Goal: Find specific page/section: Find specific page/section

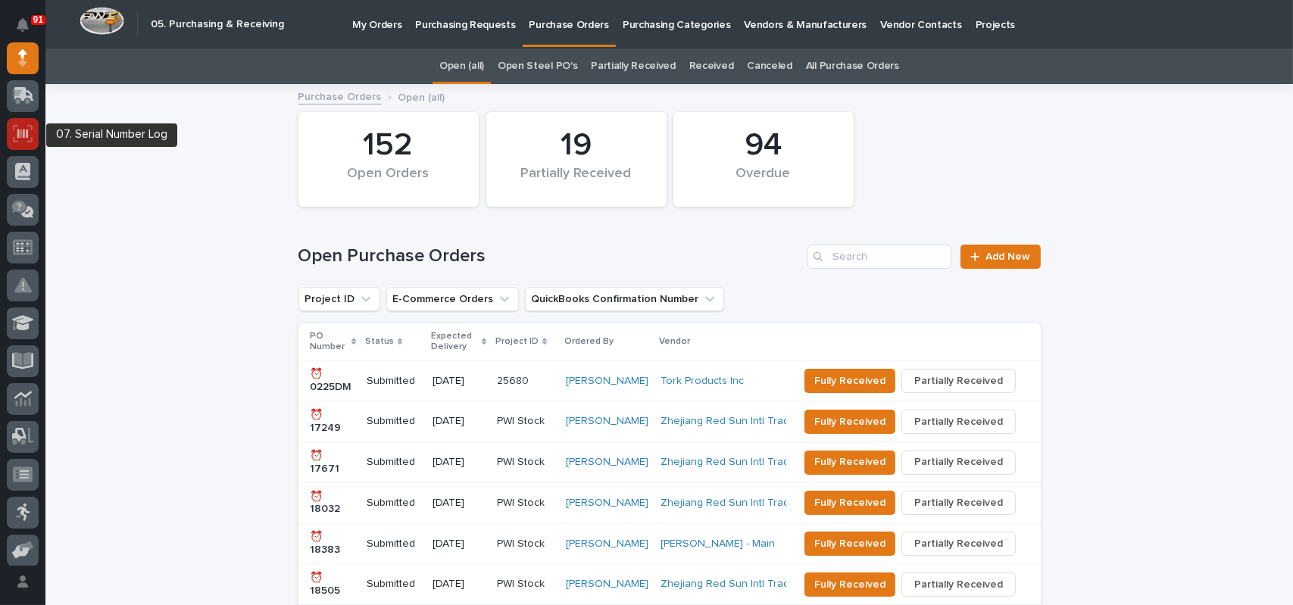
click at [27, 132] on icon at bounding box center [22, 133] width 11 height 9
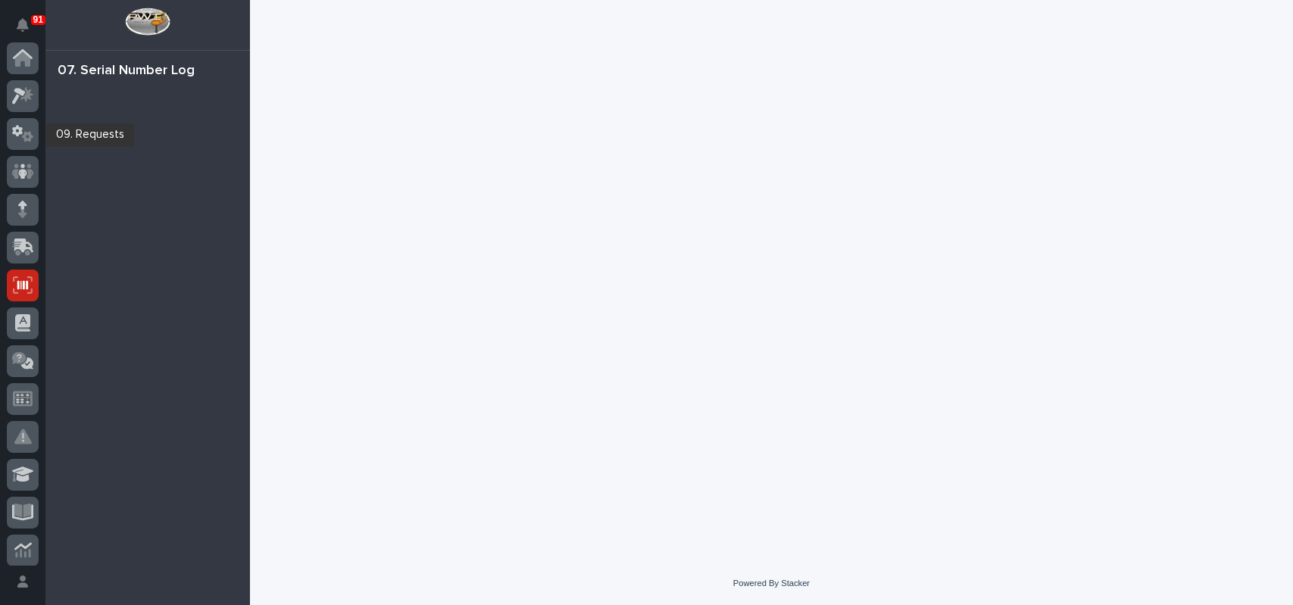
scroll to position [227, 0]
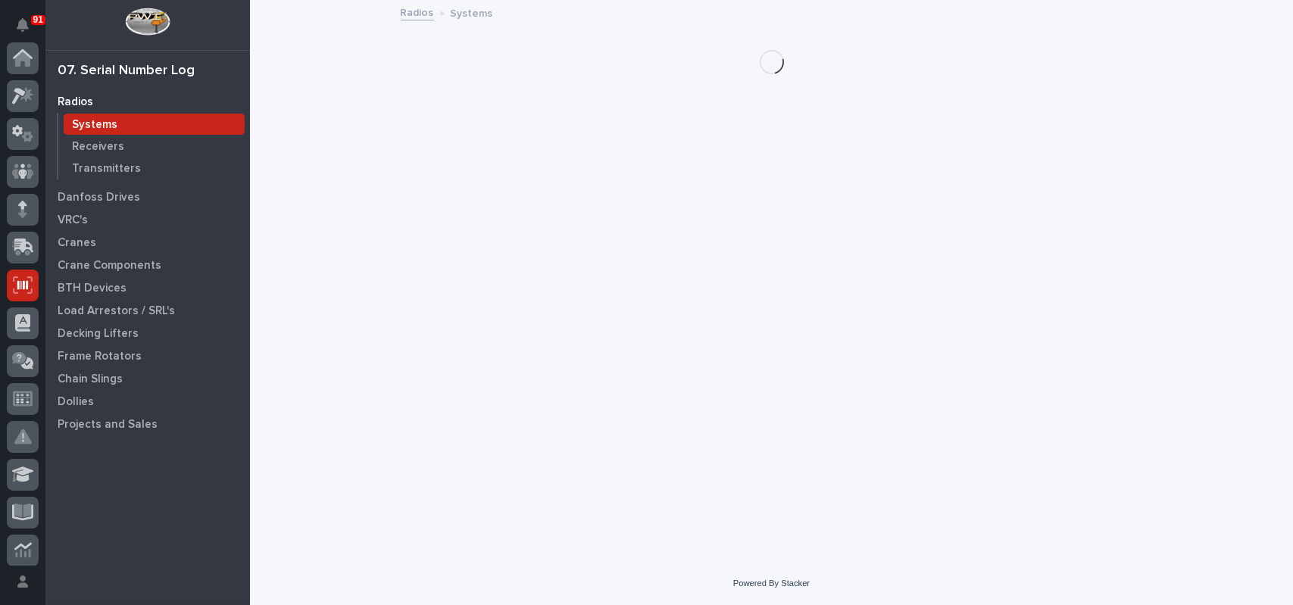
scroll to position [227, 0]
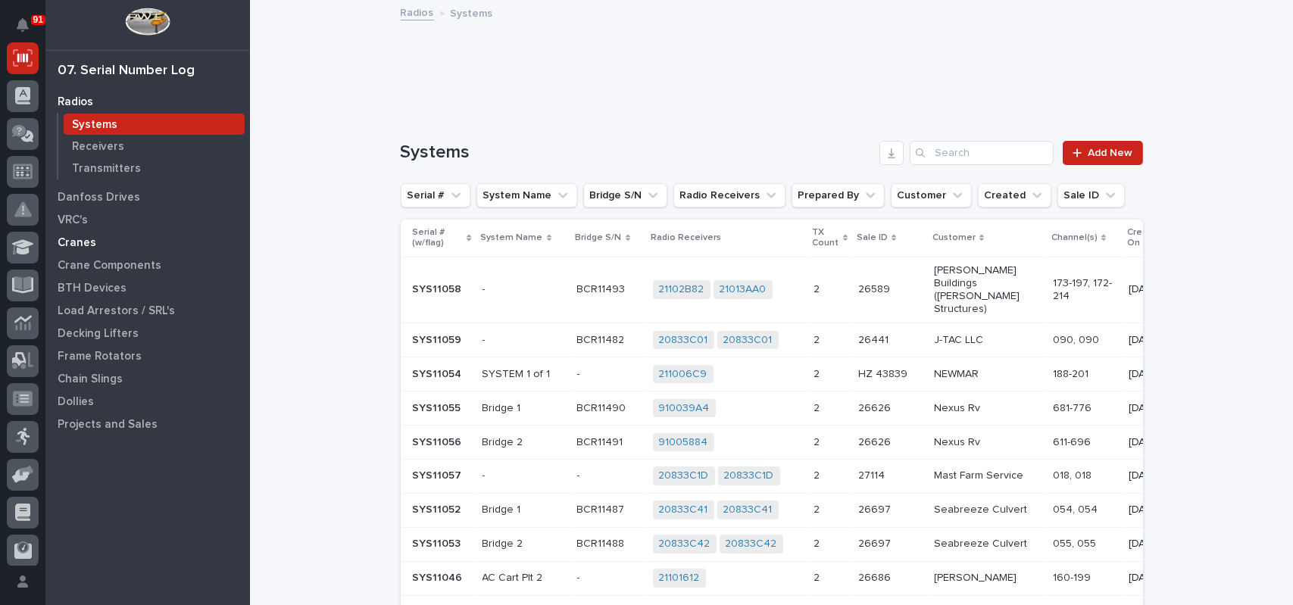
click at [76, 248] on p "Cranes" at bounding box center [77, 243] width 39 height 14
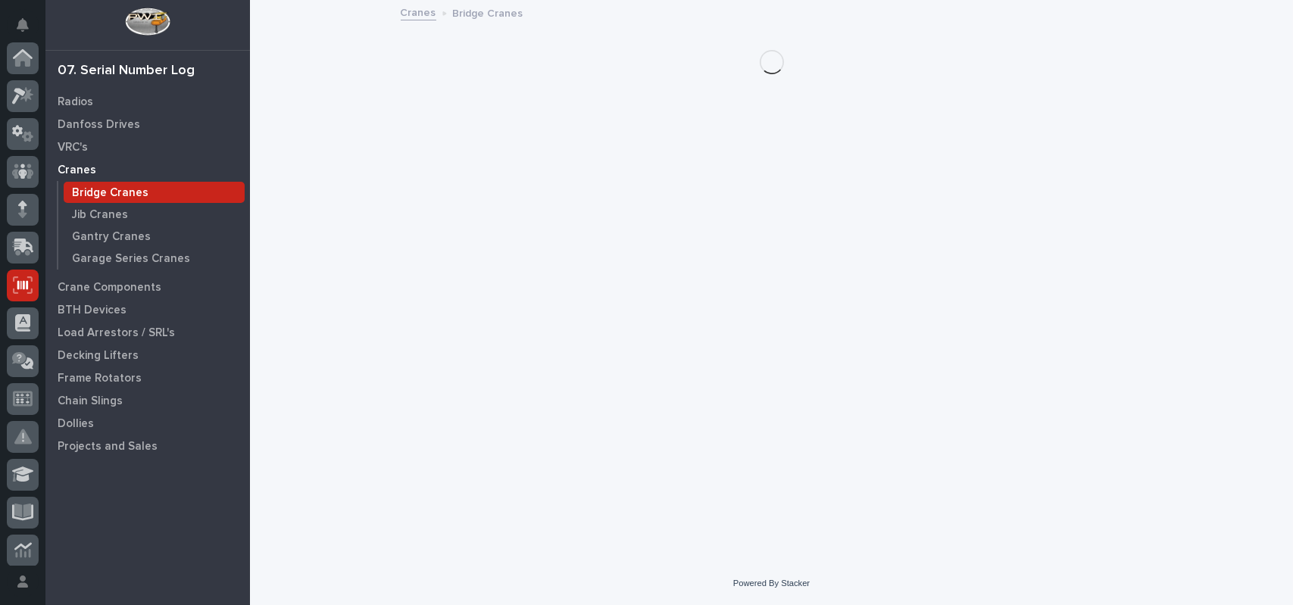
scroll to position [227, 0]
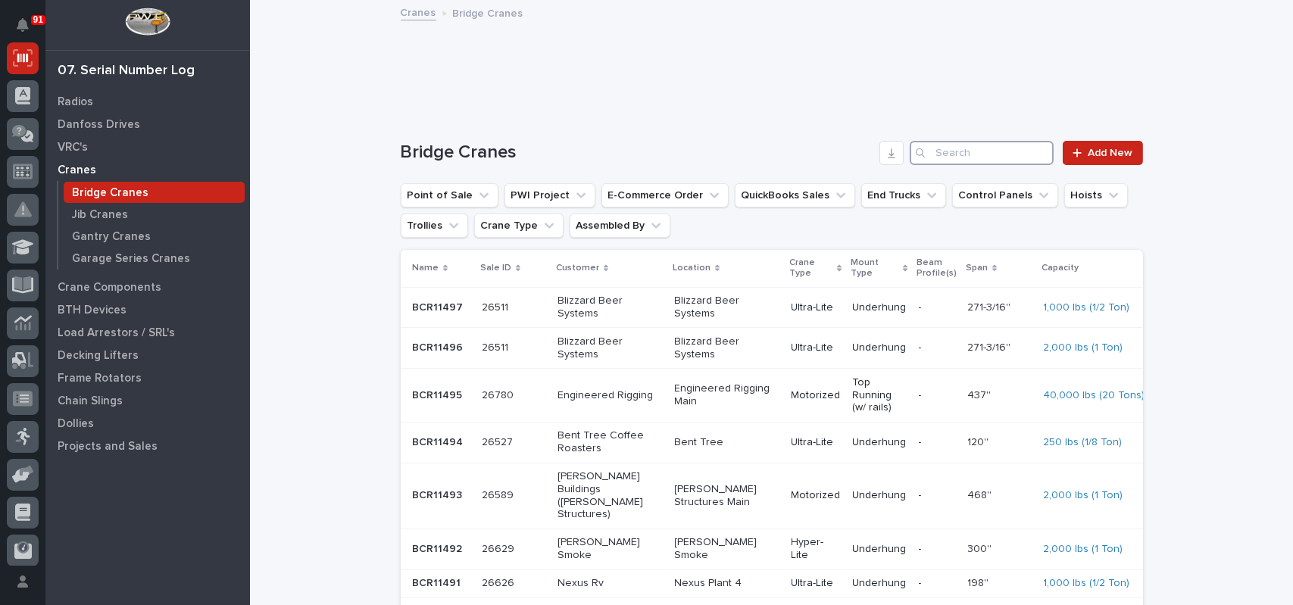
click at [943, 142] on input "Search" at bounding box center [982, 153] width 144 height 24
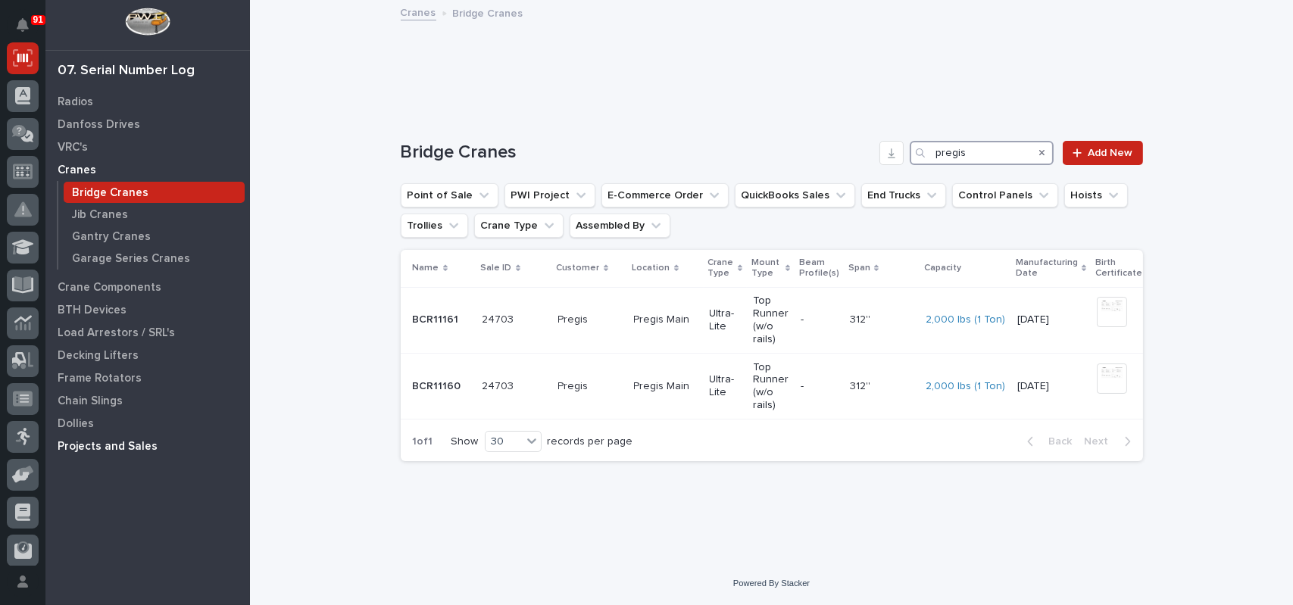
type input "pregis"
click at [112, 445] on p "Projects and Sales" at bounding box center [108, 447] width 100 height 14
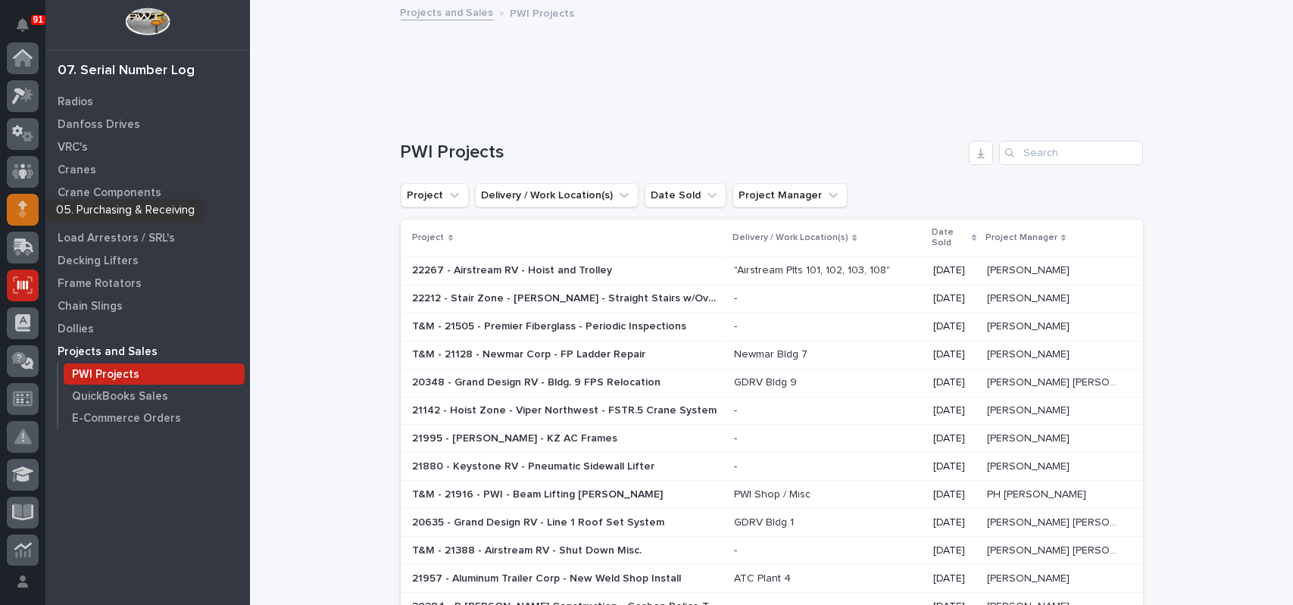
click at [29, 211] on div at bounding box center [23, 210] width 32 height 32
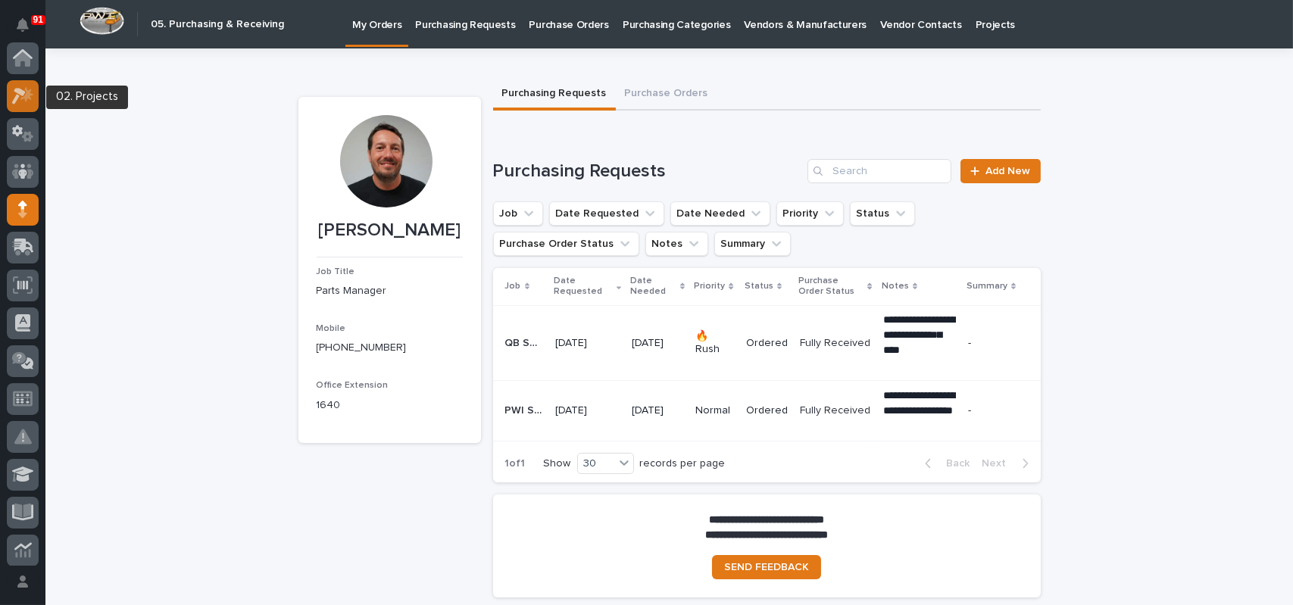
click at [21, 88] on icon at bounding box center [23, 95] width 22 height 17
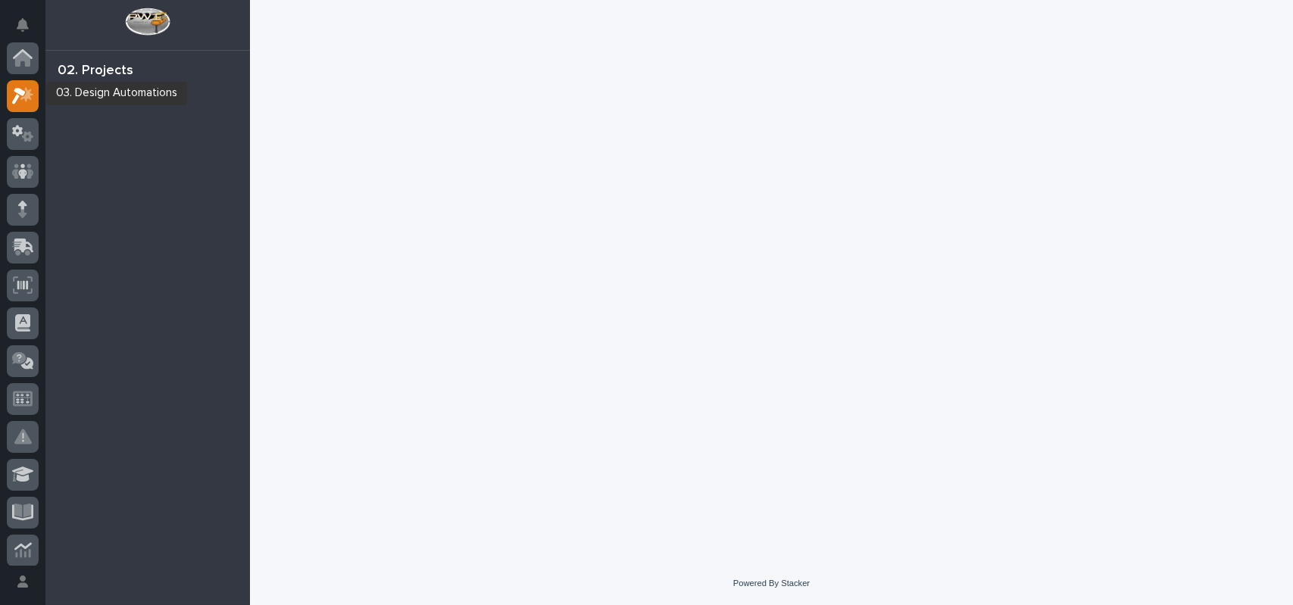
scroll to position [38, 0]
